Goal: Find specific page/section: Find specific page/section

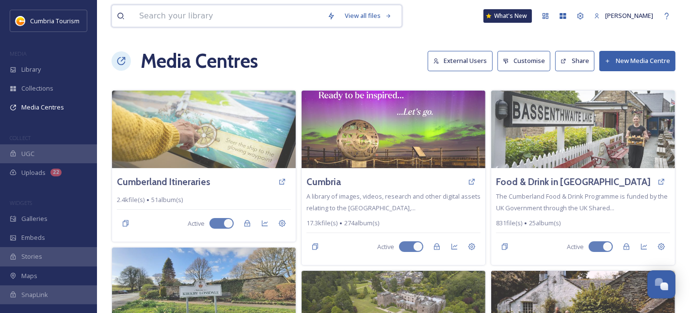
click at [142, 12] on input at bounding box center [228, 15] width 188 height 21
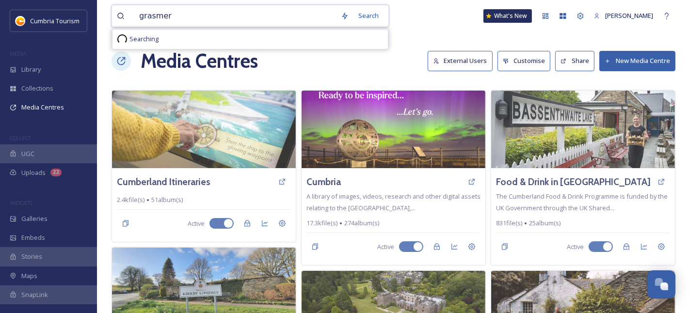
type input "grasmere"
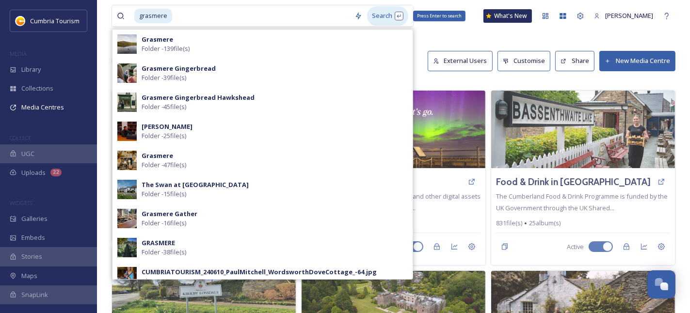
click at [385, 18] on div "Search Press Enter to search" at bounding box center [387, 15] width 41 height 19
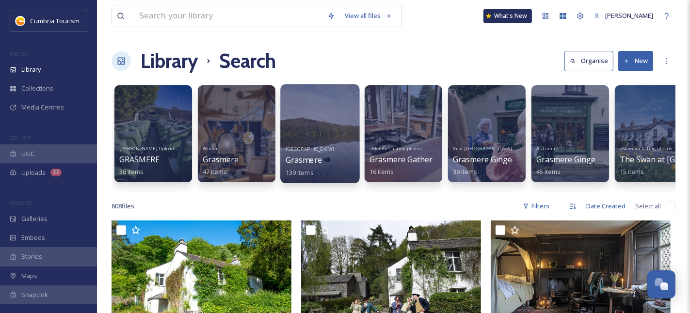
click at [329, 133] on div at bounding box center [319, 133] width 79 height 99
